Goal: Task Accomplishment & Management: Manage account settings

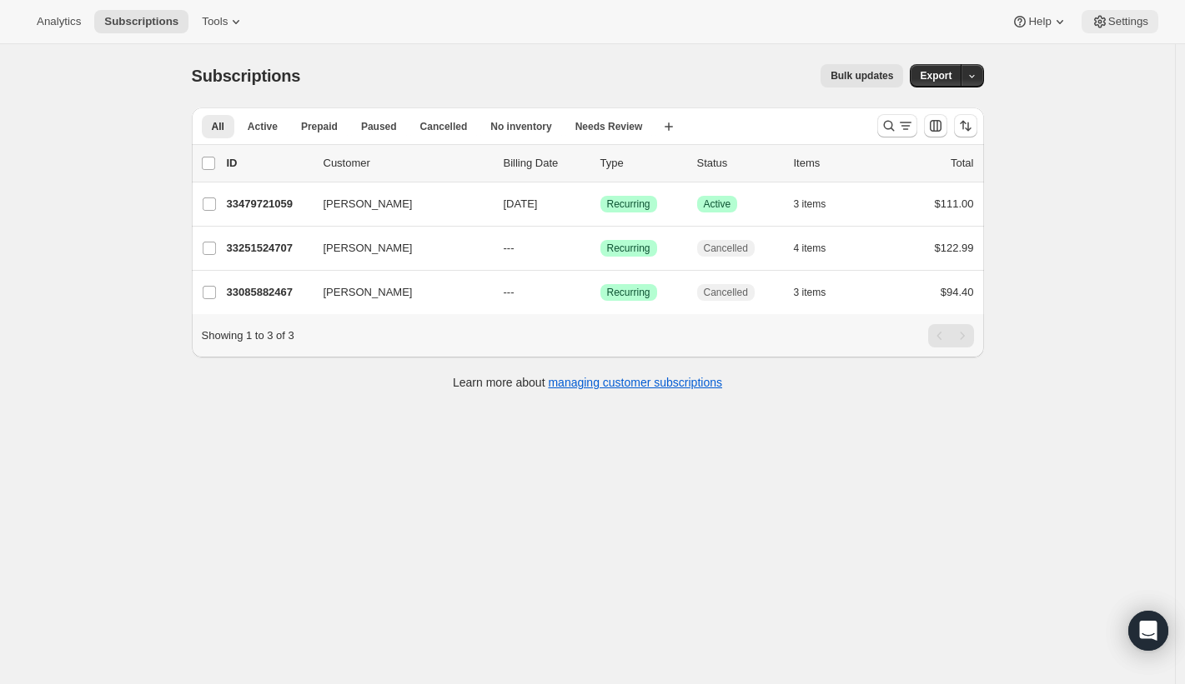
click at [1133, 25] on span "Settings" at bounding box center [1128, 21] width 40 height 13
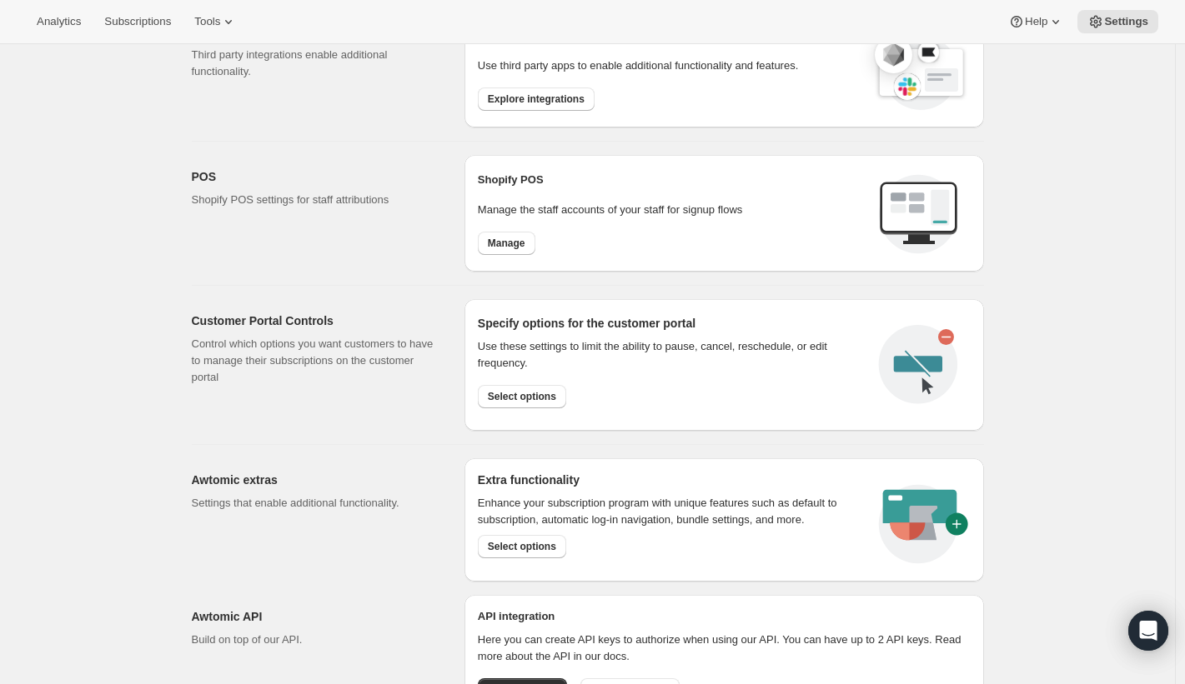
scroll to position [683, 0]
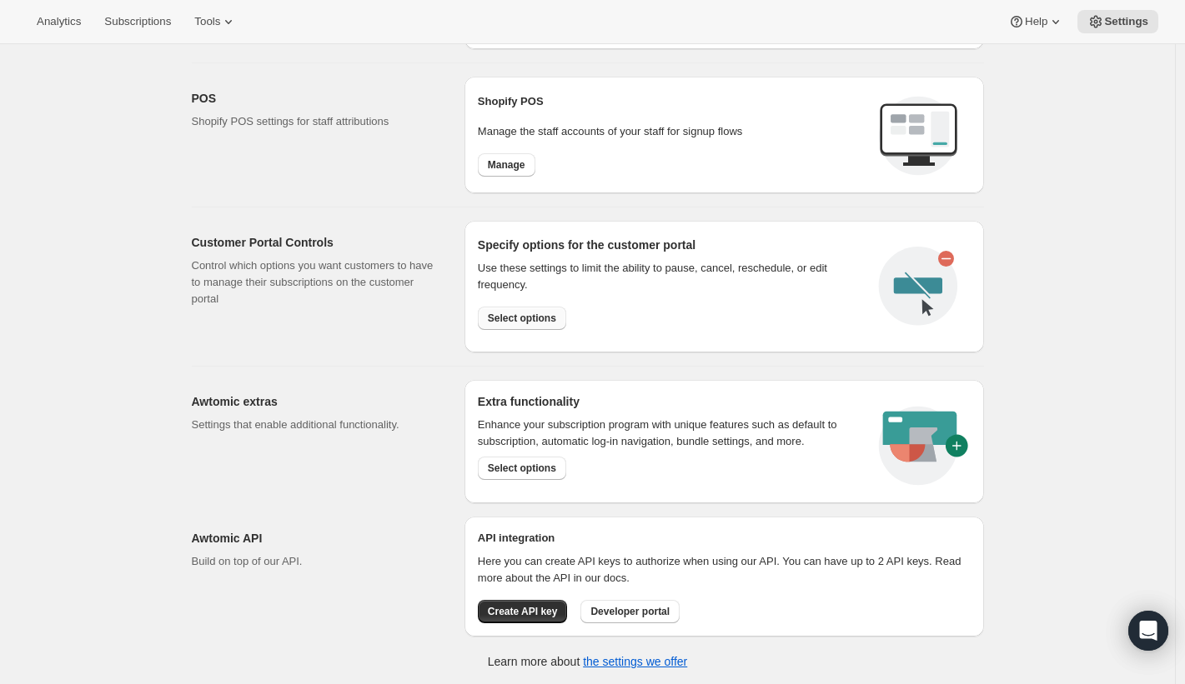
click at [549, 321] on span "Select options" at bounding box center [522, 318] width 68 height 13
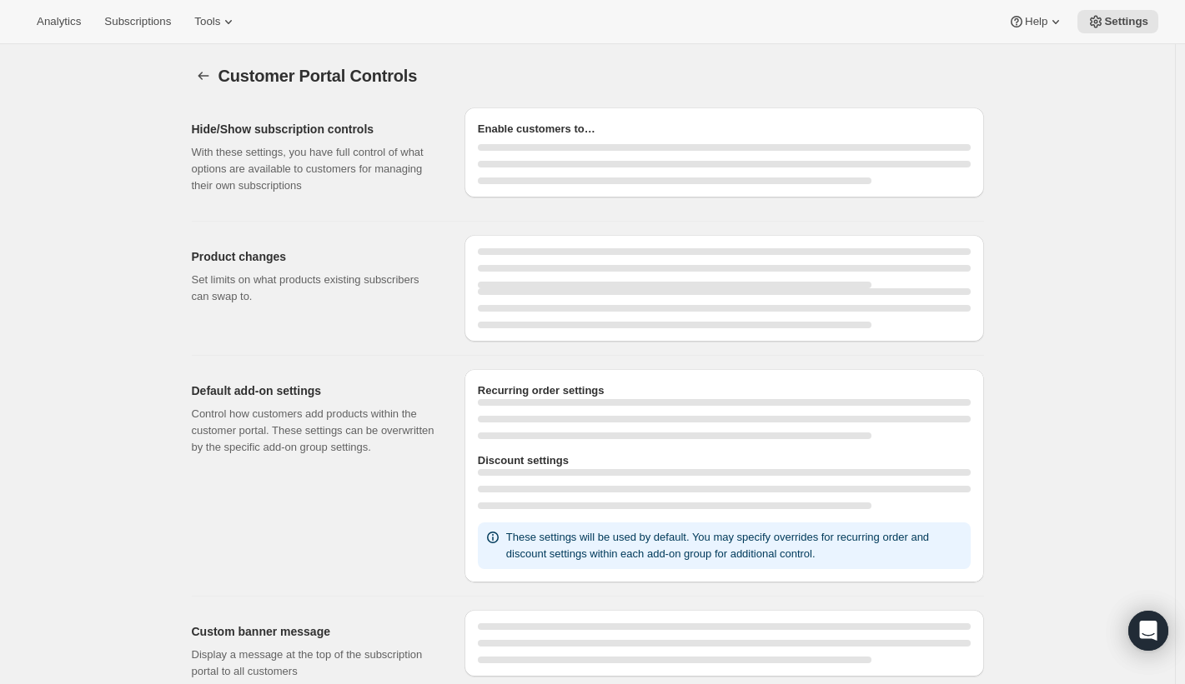
select select "INTERVAL"
select select "MONTH"
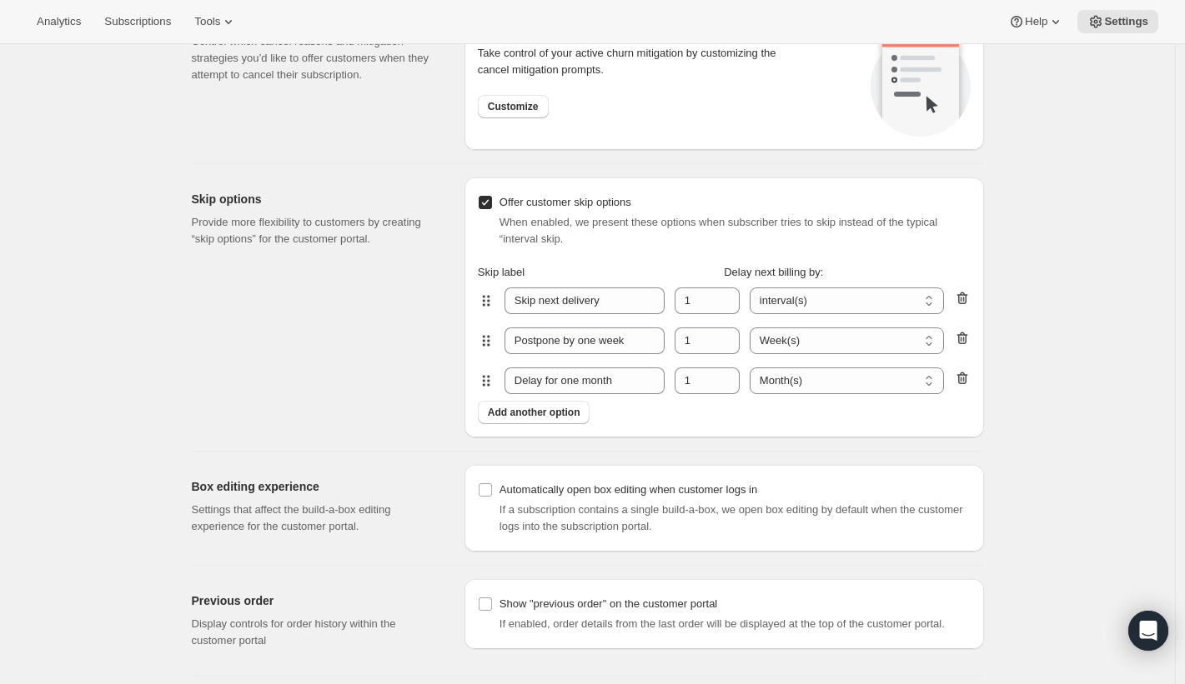
scroll to position [1692, 0]
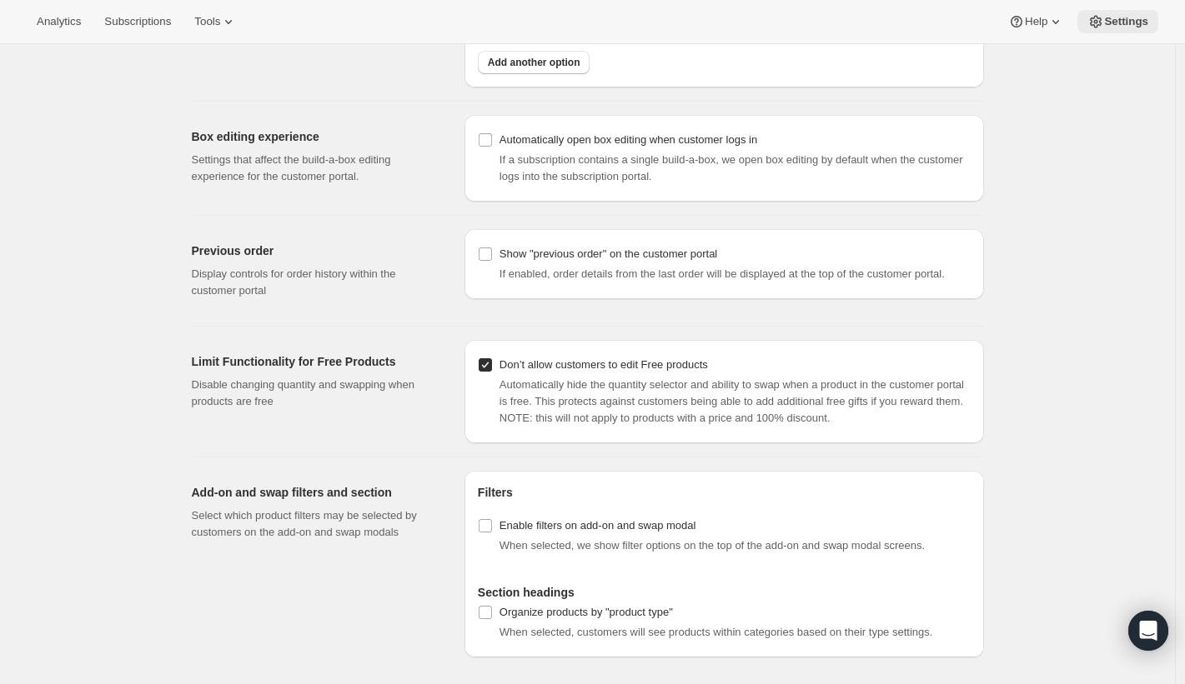
click at [1110, 29] on button "Settings" at bounding box center [1117, 21] width 81 height 23
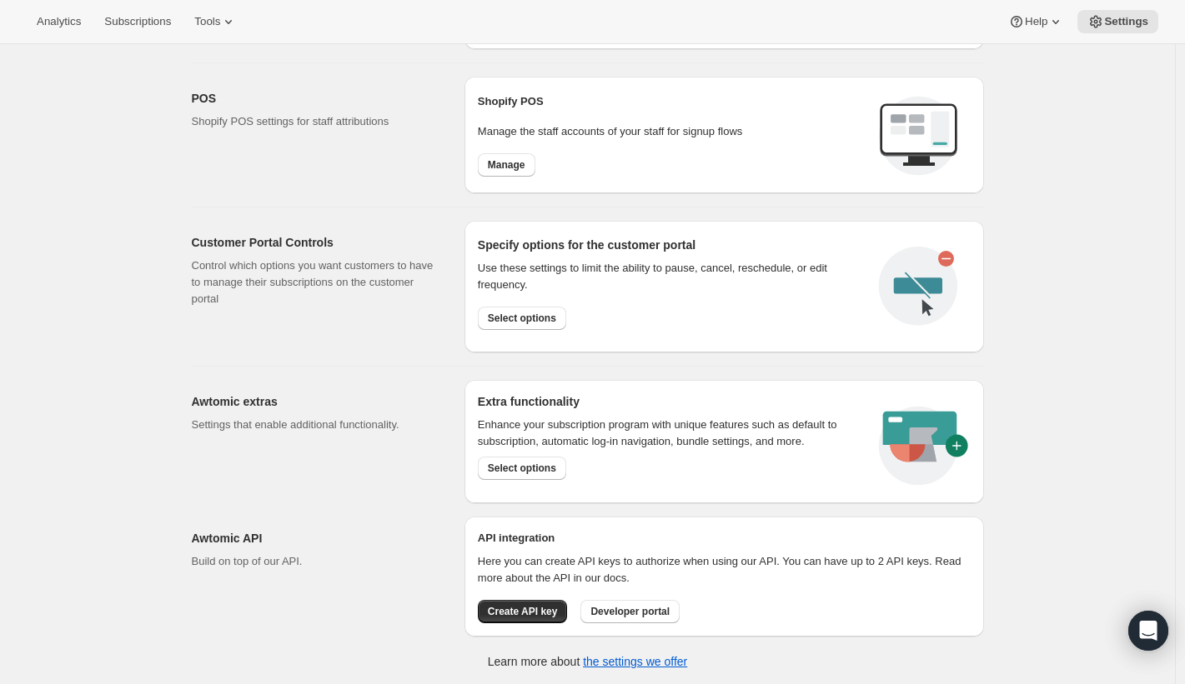
scroll to position [681, 0]
click at [544, 477] on button "Select options" at bounding box center [522, 470] width 88 height 23
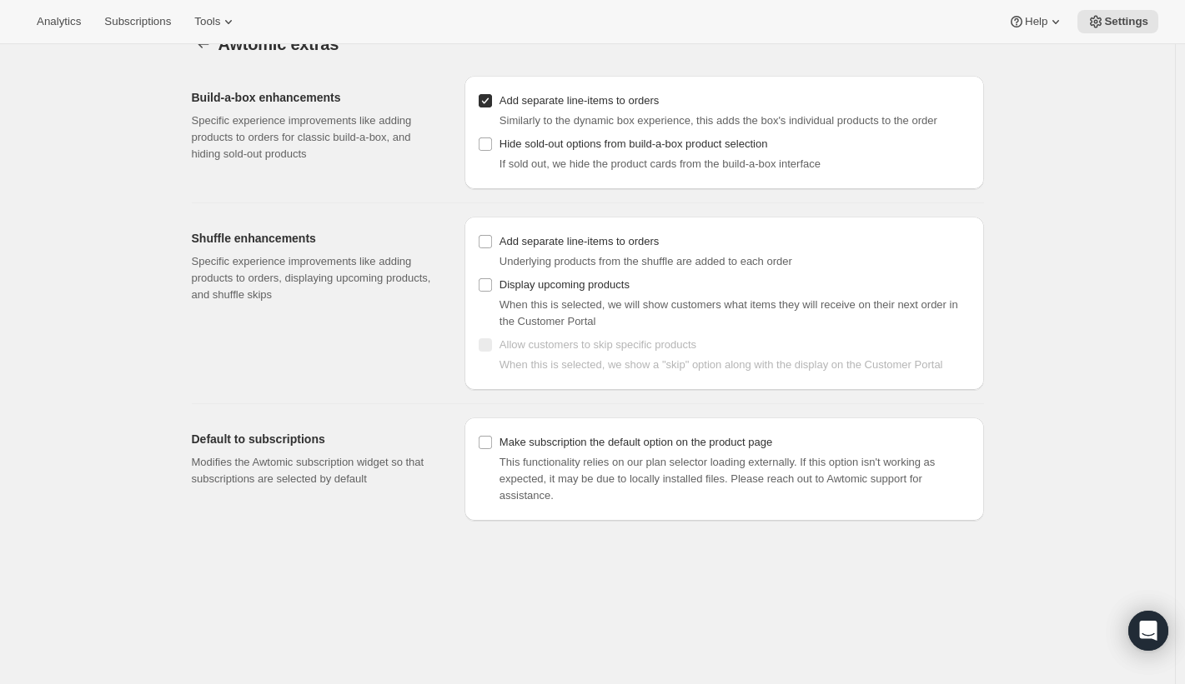
scroll to position [30, 0]
click at [1062, 243] on div "Awtomic extras. This page is ready Awtomic extras Build-a-box enhancements Spec…" at bounding box center [587, 356] width 1175 height 684
click at [1084, 202] on div "Awtomic extras. This page is ready Awtomic extras Build-a-box enhancements Spec…" at bounding box center [587, 356] width 1175 height 684
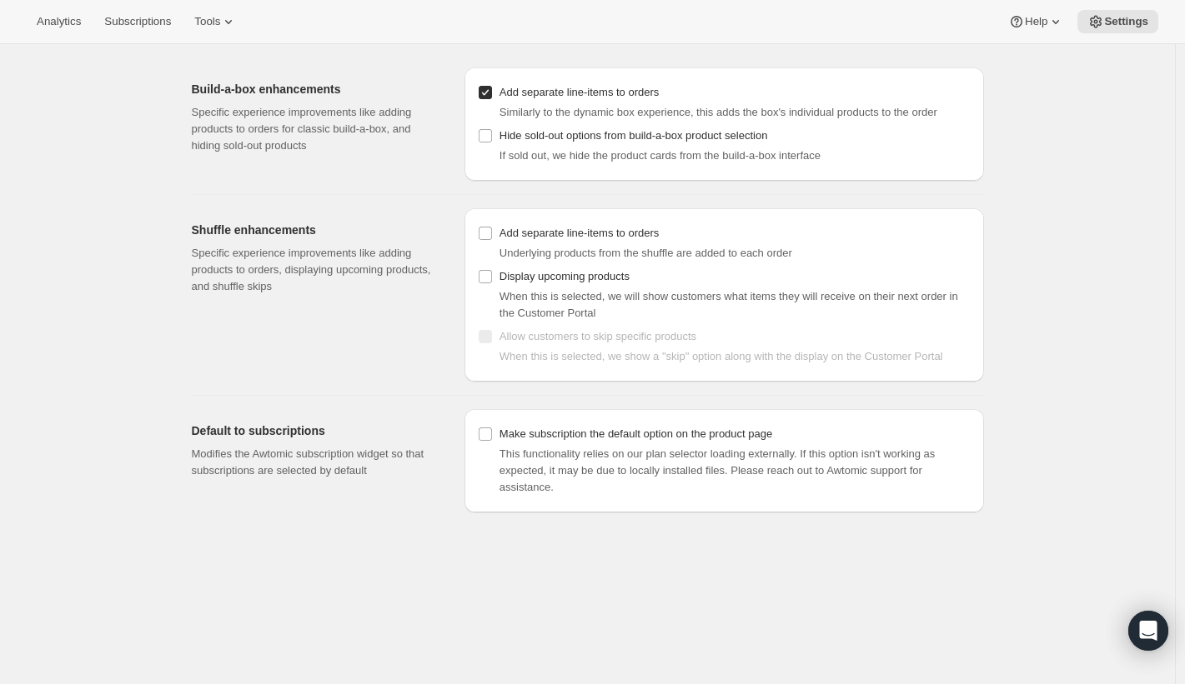
scroll to position [44, 0]
